Goal: Task Accomplishment & Management: Use online tool/utility

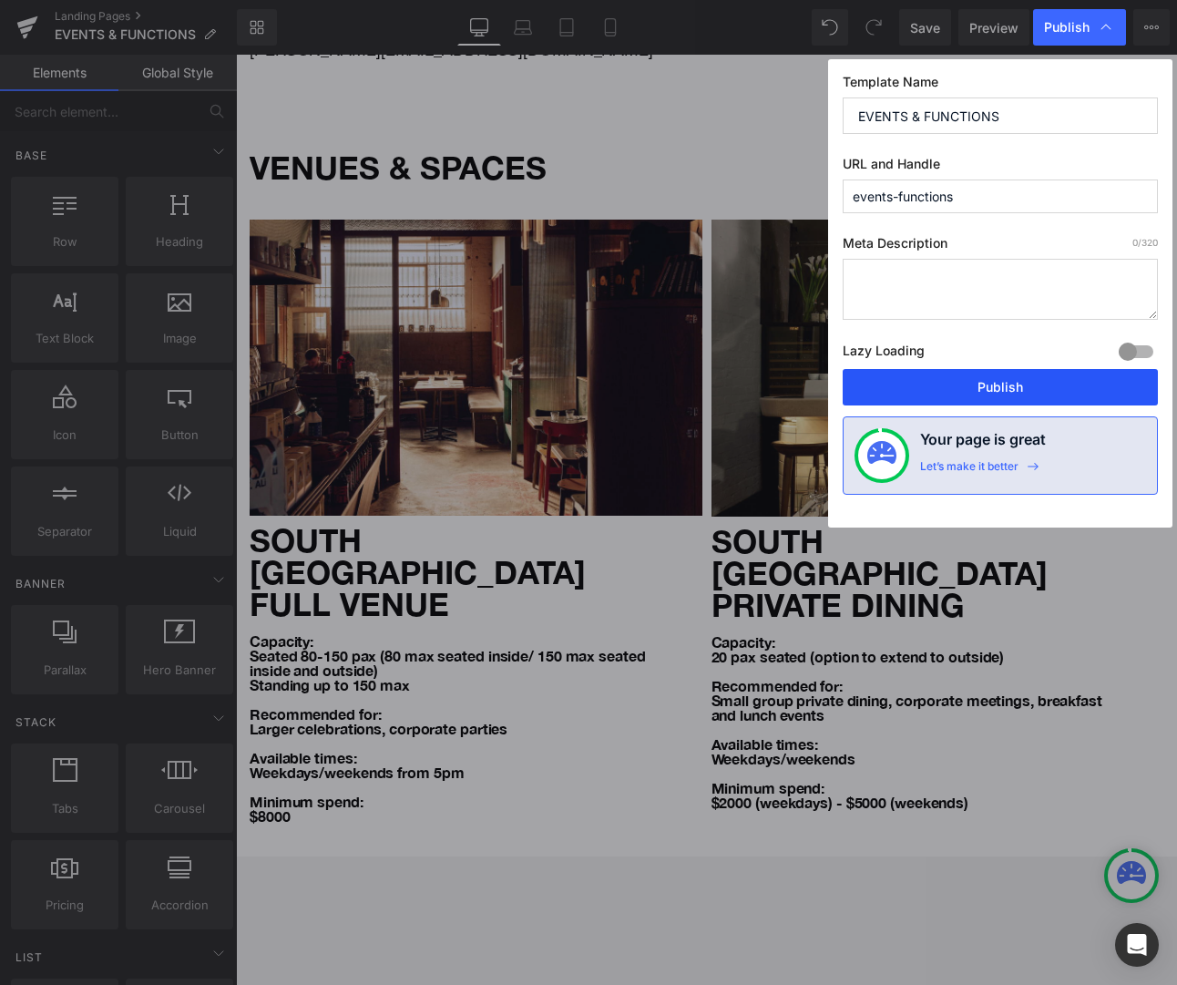
click at [1027, 375] on button "Publish" at bounding box center [1000, 387] width 315 height 36
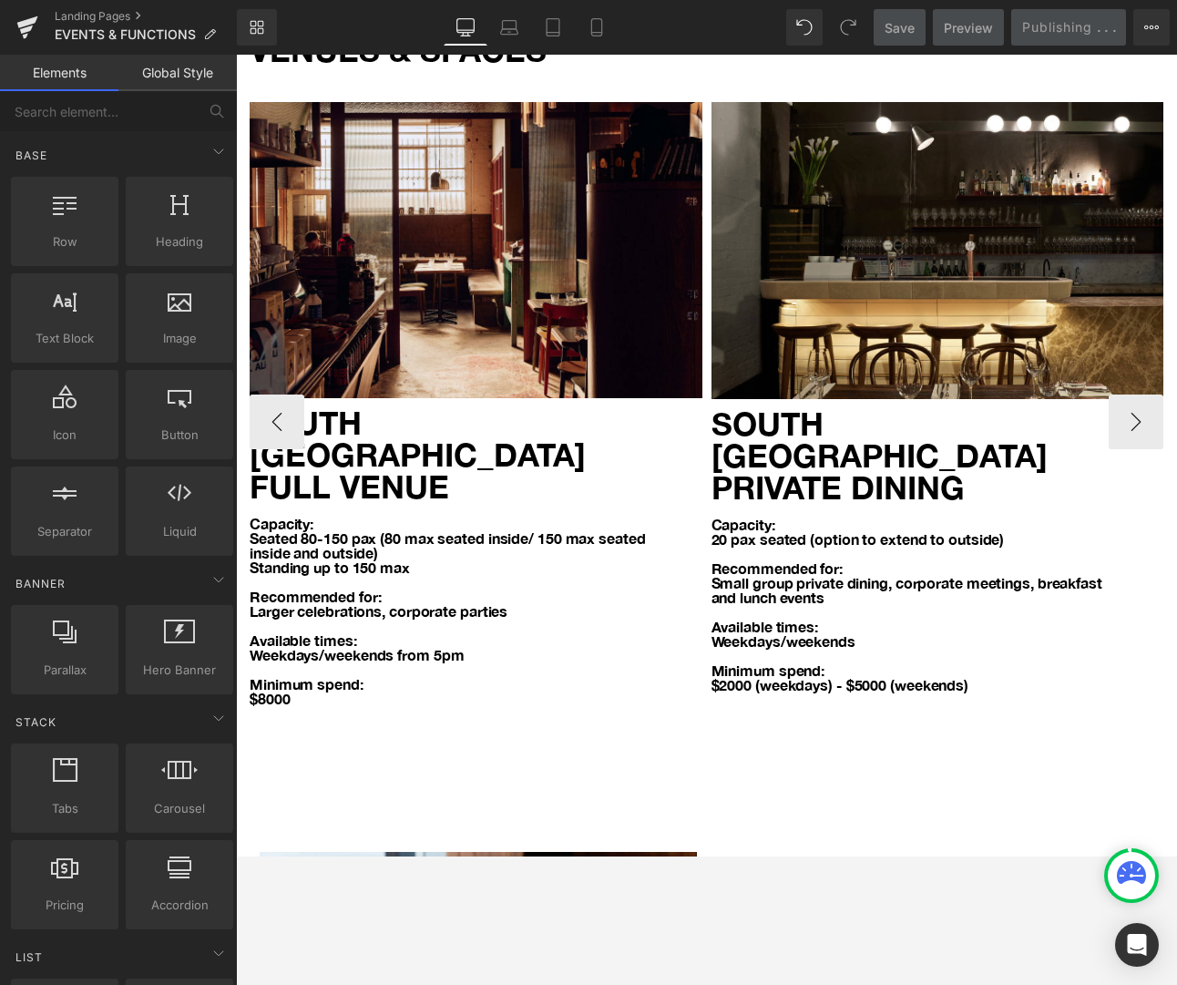
scroll to position [822, 0]
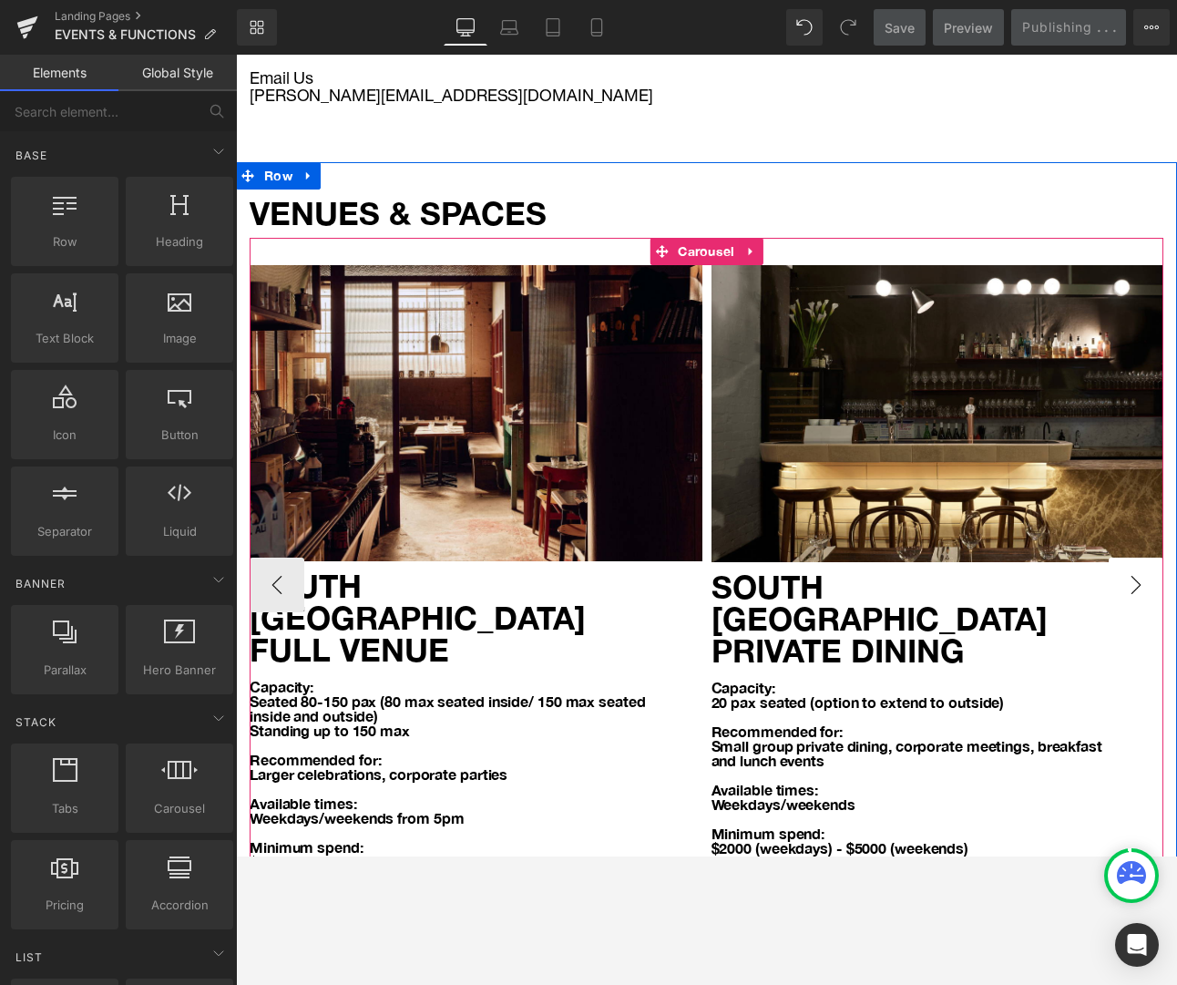
click at [1129, 572] on button "›" at bounding box center [1136, 585] width 55 height 55
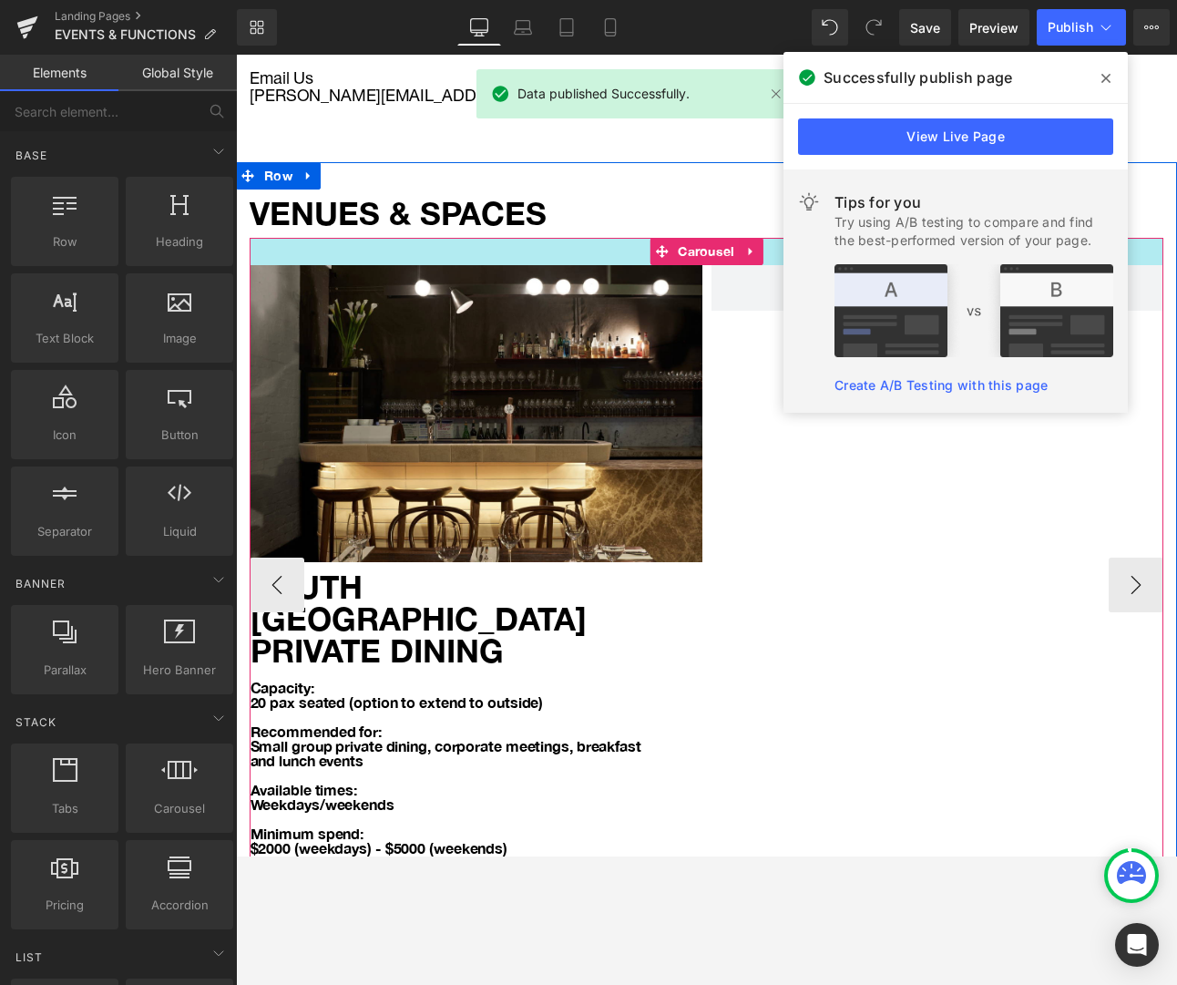
click at [461, 248] on div at bounding box center [707, 251] width 914 height 27
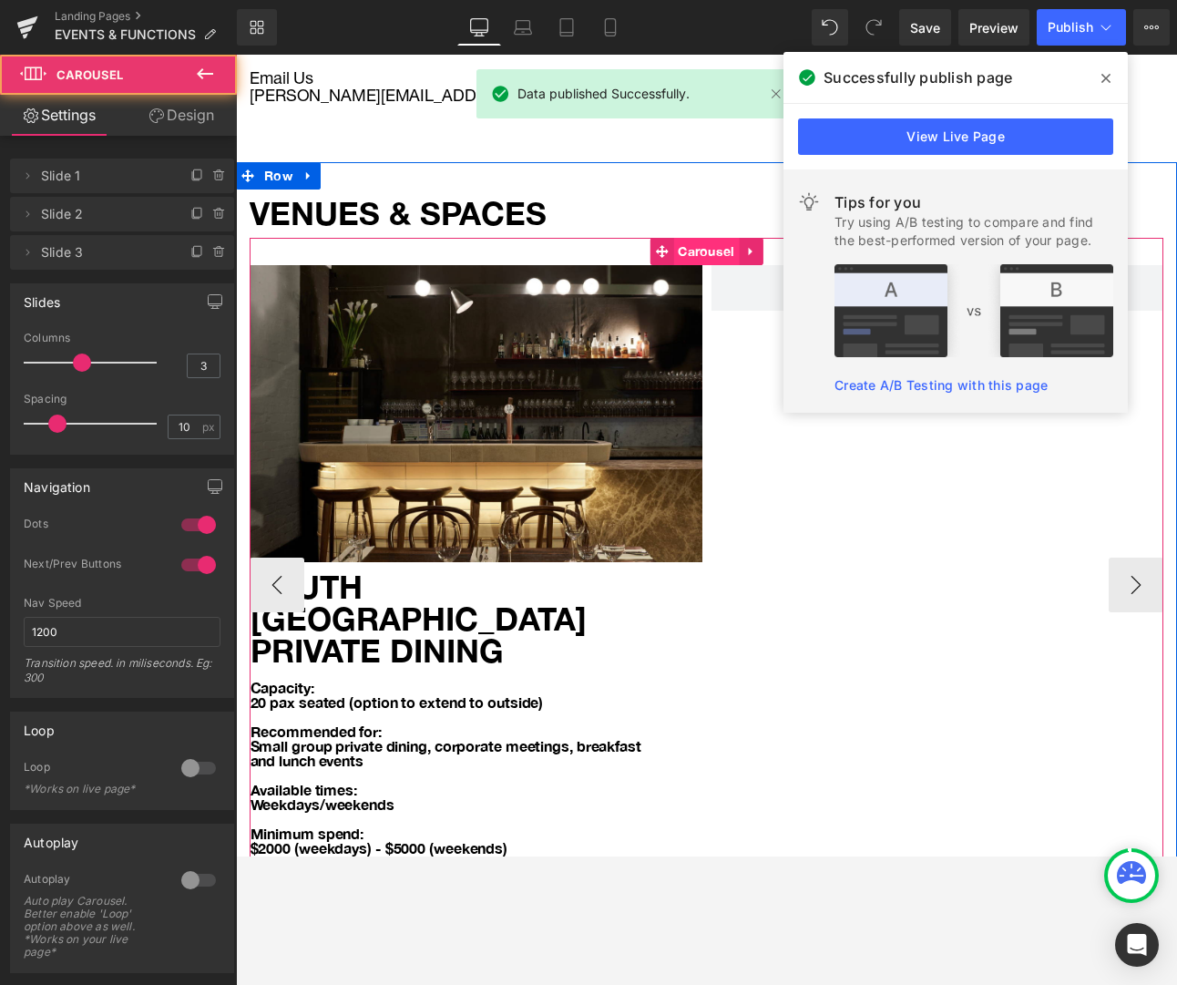
click at [705, 248] on span "Carousel" at bounding box center [706, 251] width 66 height 27
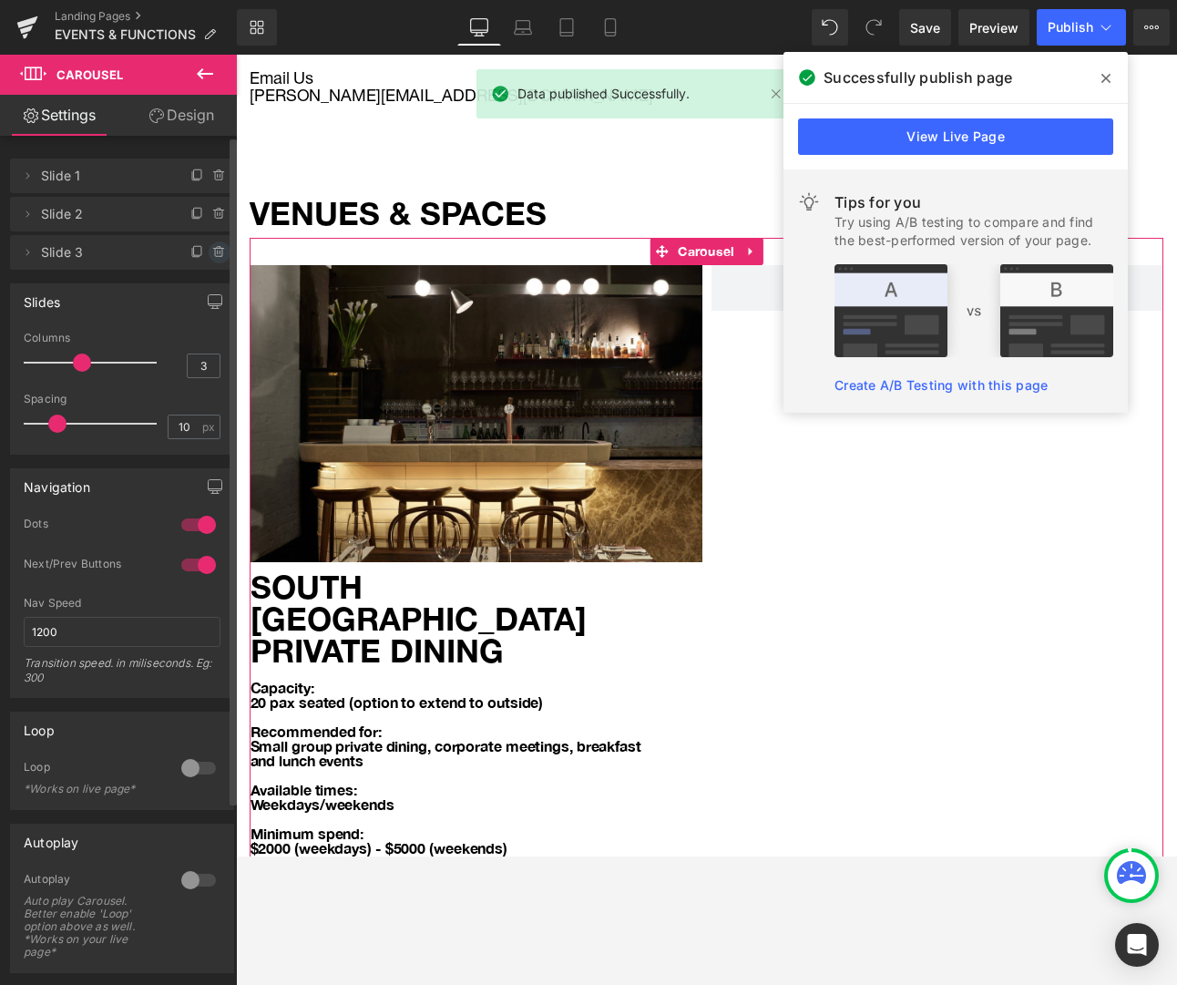
click at [213, 254] on icon at bounding box center [219, 252] width 15 height 15
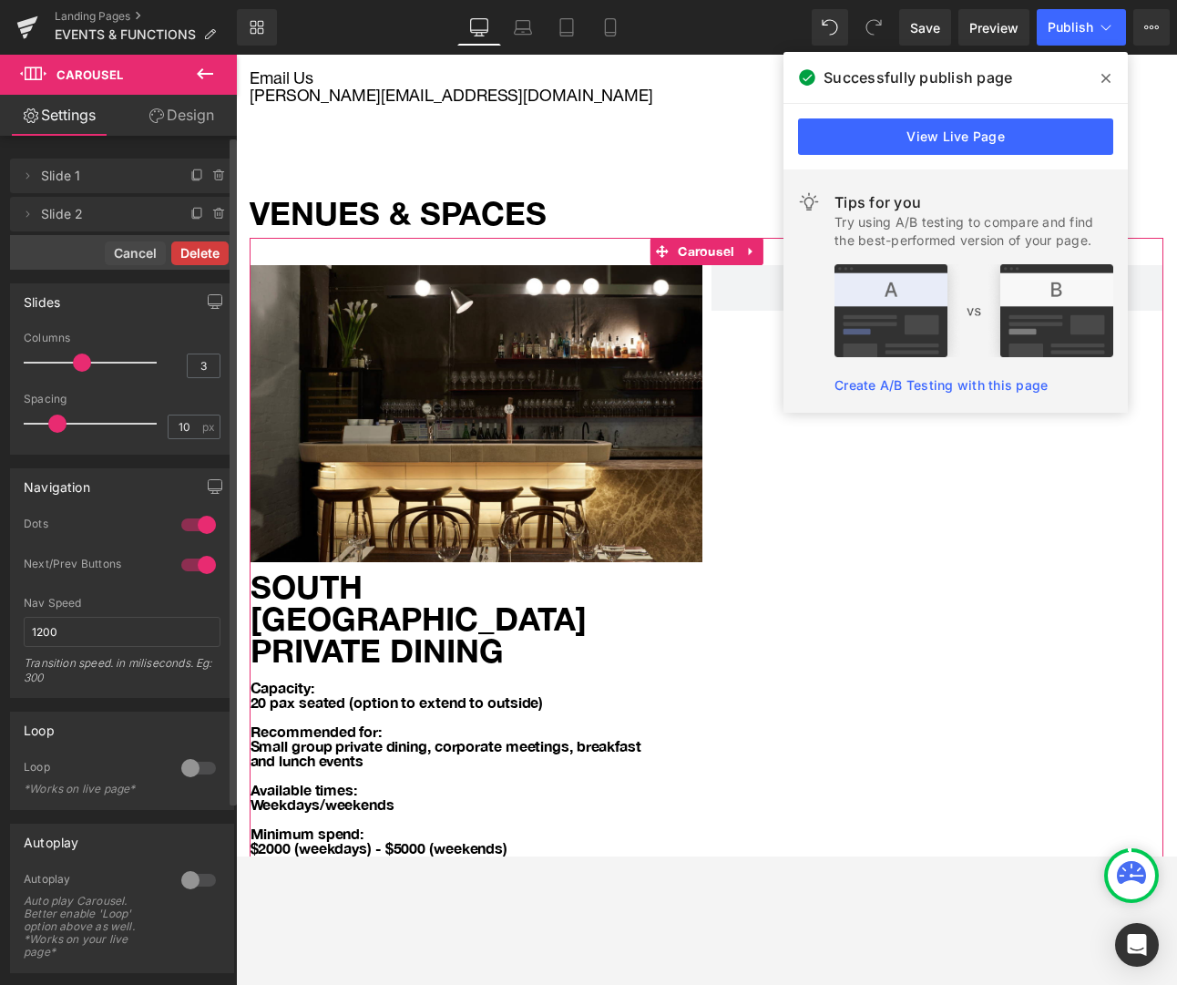
click at [200, 254] on button "Delete" at bounding box center [199, 253] width 57 height 24
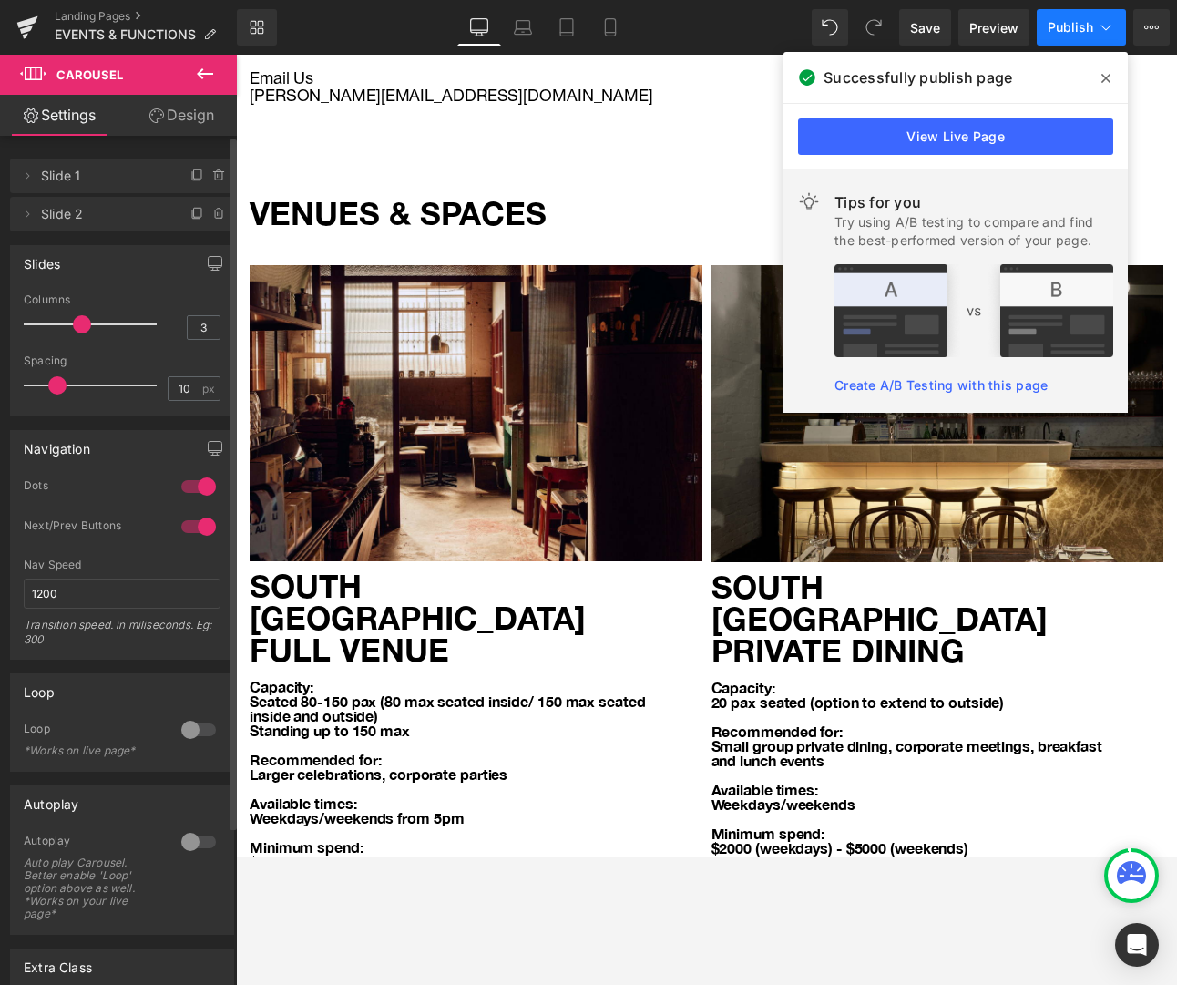
click at [1097, 22] on icon at bounding box center [1106, 27] width 18 height 18
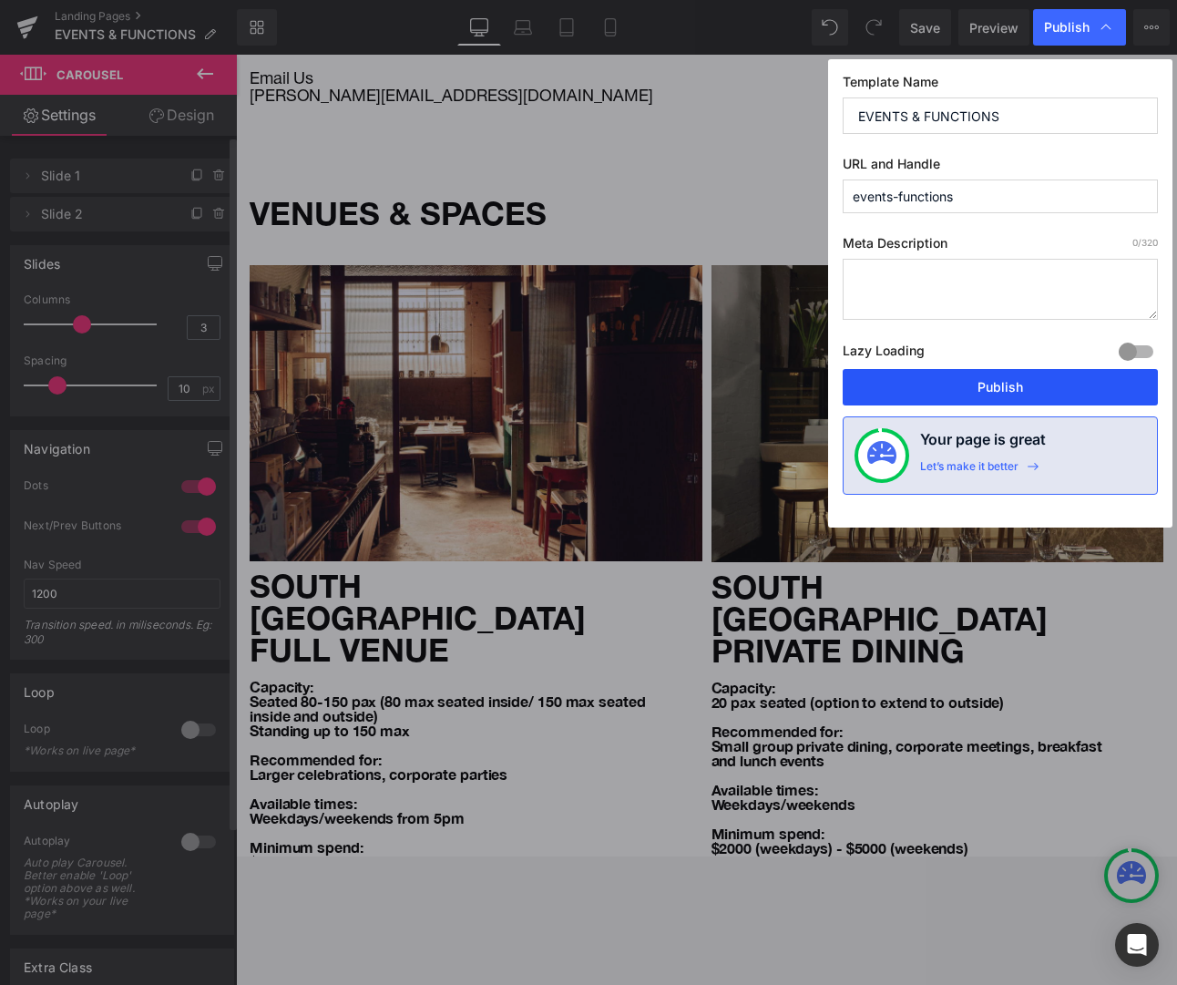
drag, startPoint x: 1056, startPoint y: 384, endPoint x: 394, endPoint y: 481, distance: 669.4
click at [1056, 384] on button "Publish" at bounding box center [1000, 387] width 315 height 36
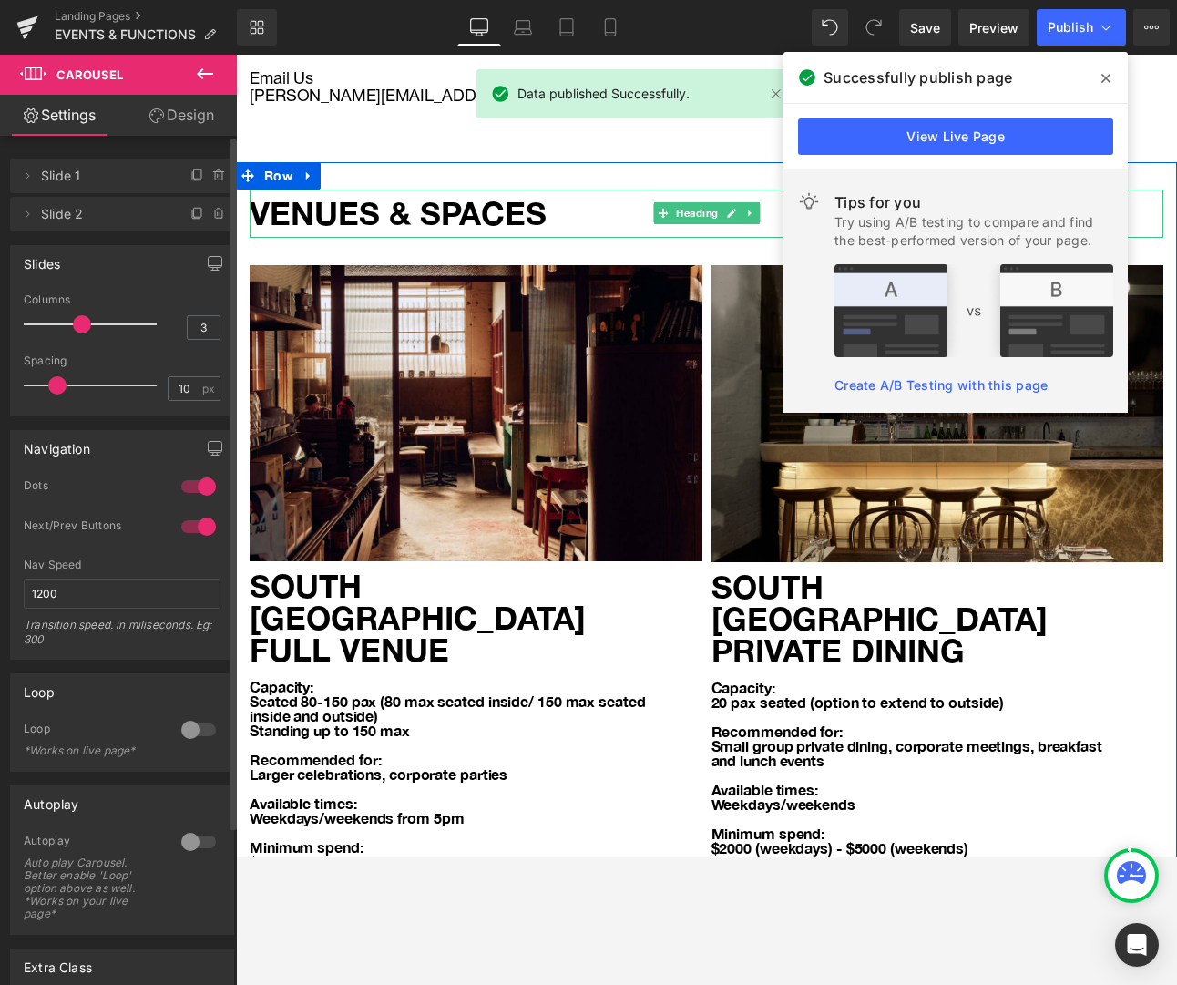
click at [779, 205] on h1 "VENUES & SPACES" at bounding box center [707, 214] width 914 height 48
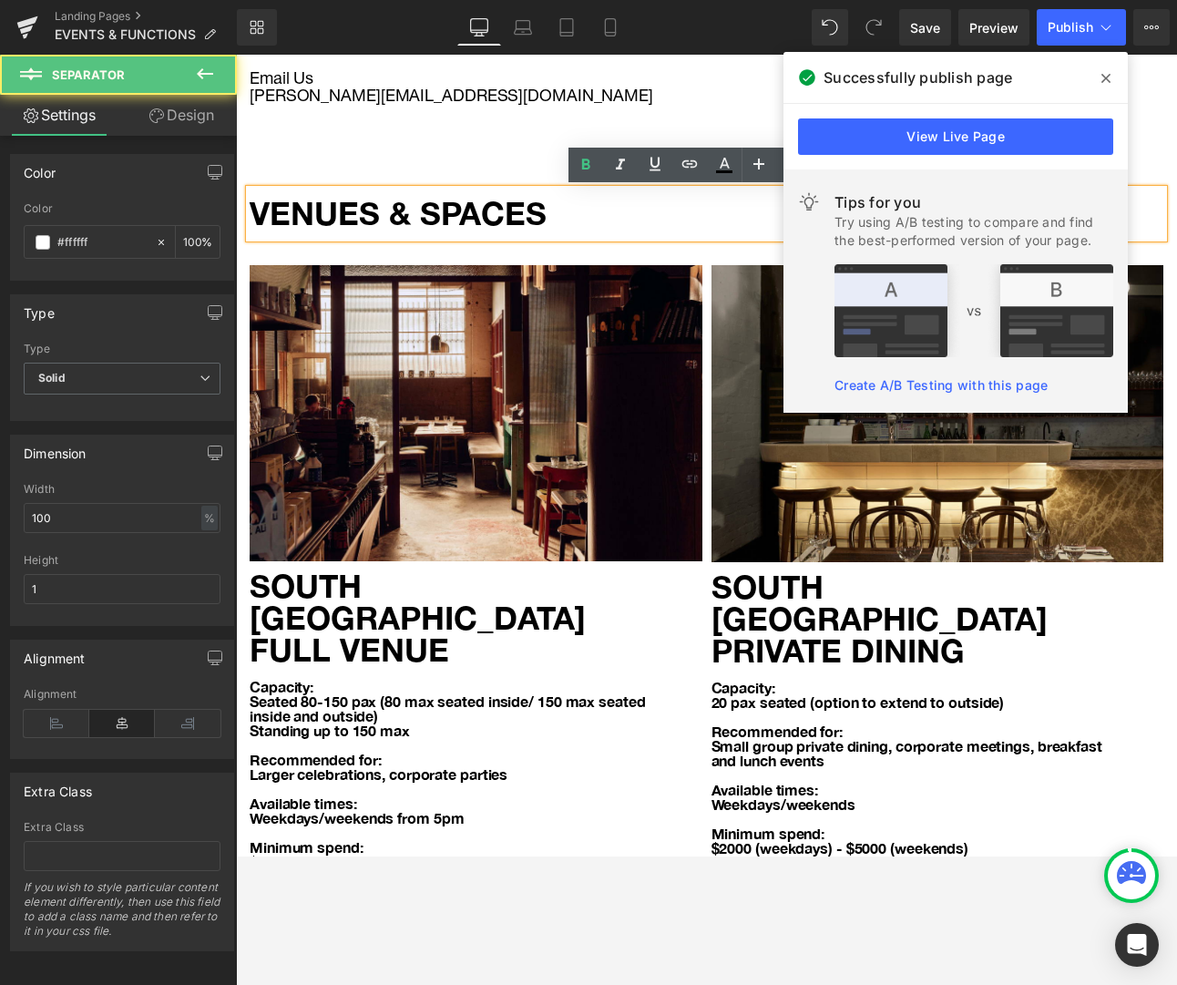
click at [514, 151] on hr at bounding box center [706, 150] width 941 height 24
